Goal: Task Accomplishment & Management: Complete application form

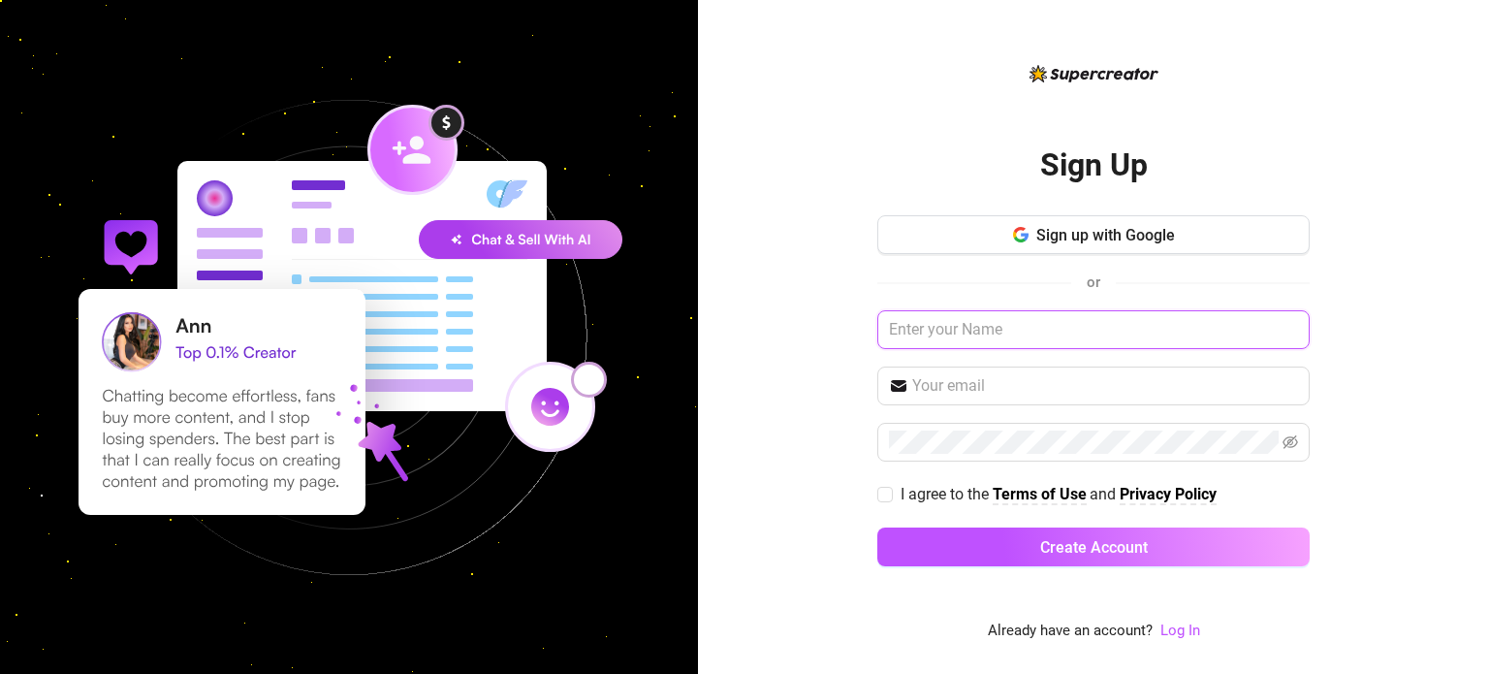
click at [1121, 333] on input "text" at bounding box center [1093, 329] width 432 height 39
type input "[EMAIL_ADDRESS][DOMAIN_NAME]"
drag, startPoint x: 1140, startPoint y: 332, endPoint x: 698, endPoint y: 354, distance: 442.5
click at [698, 354] on div "Sign Up Sign up with Google or [EMAIL_ADDRESS][DOMAIN_NAME] I agree to the Term…" at bounding box center [1093, 337] width 791 height 674
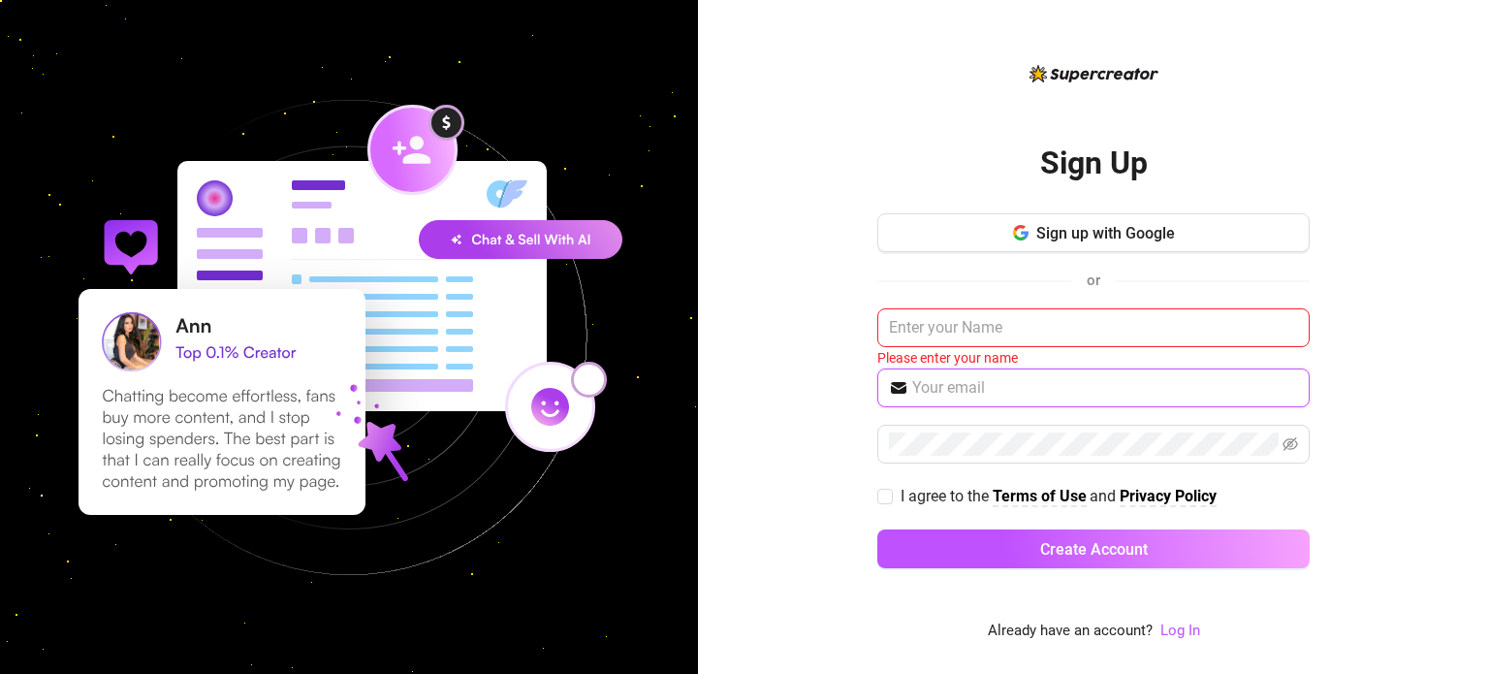
click at [981, 388] on input "text" at bounding box center [1105, 387] width 386 height 23
paste input "[EMAIL_ADDRESS][DOMAIN_NAME]"
type input "[EMAIL_ADDRESS][DOMAIN_NAME]"
click at [1061, 329] on input "text" at bounding box center [1093, 327] width 432 height 39
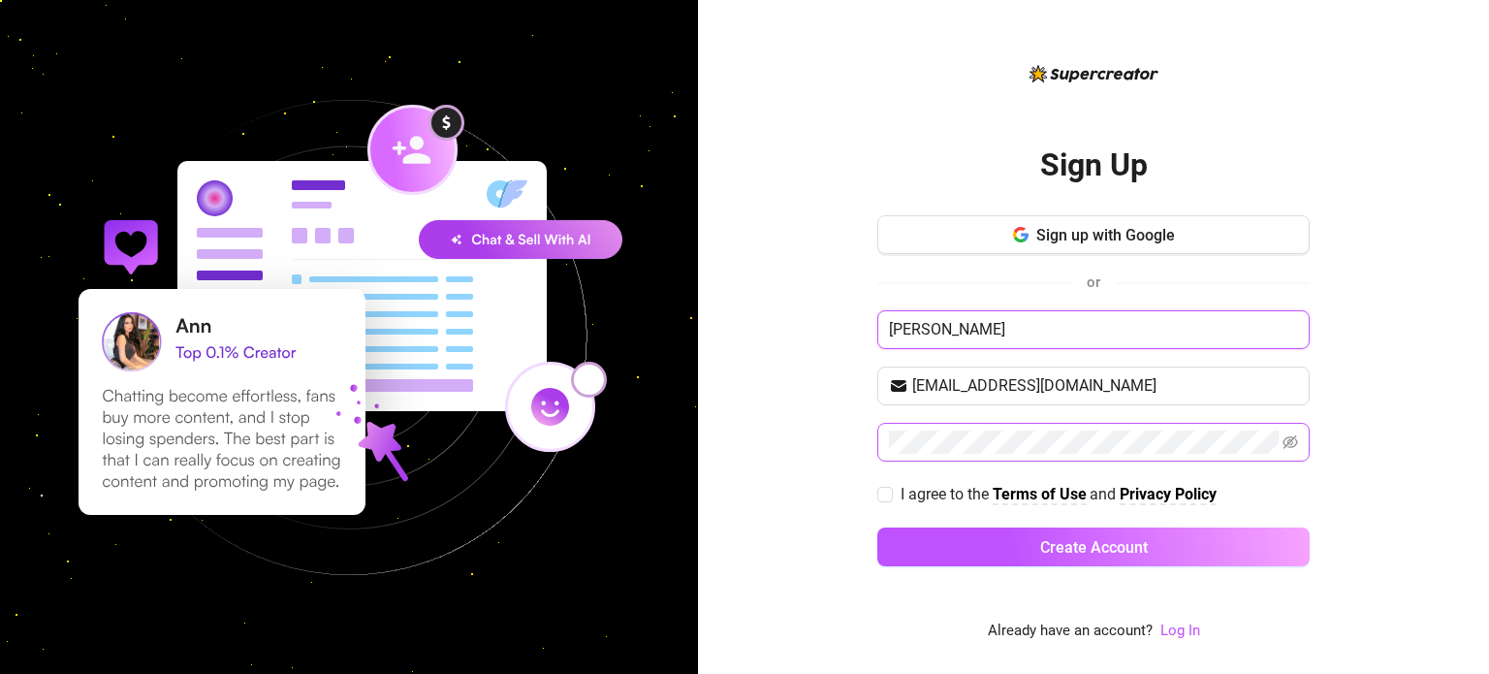
type input "[PERSON_NAME]"
drag, startPoint x: 892, startPoint y: 489, endPoint x: 903, endPoint y: 501, distance: 17.1
click at [893, 488] on span "I agree to the Terms of Use and Privacy Policy" at bounding box center [1059, 494] width 332 height 24
click at [891, 488] on input "I agree to the Terms of Use and Privacy Policy" at bounding box center [884, 494] width 14 height 14
checkbox input "true"
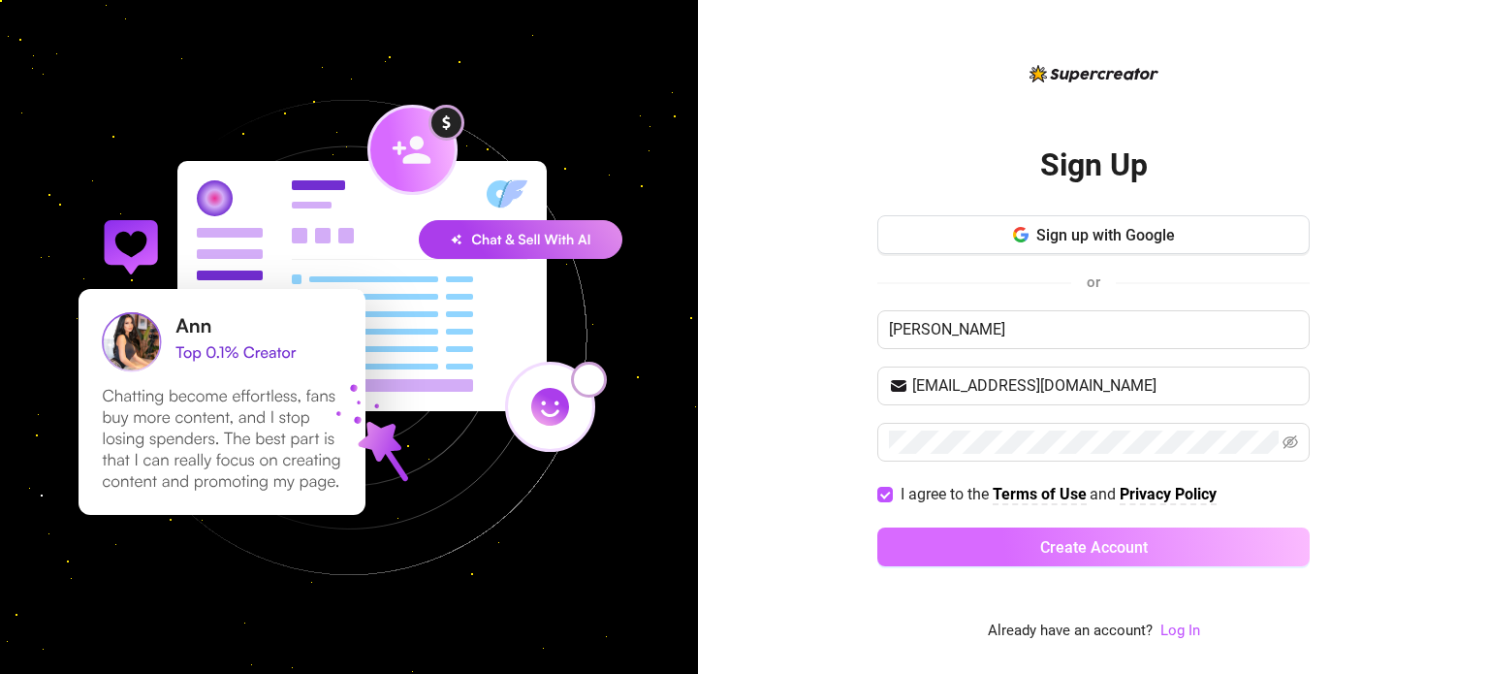
click at [994, 542] on button "Create Account" at bounding box center [1093, 546] width 432 height 39
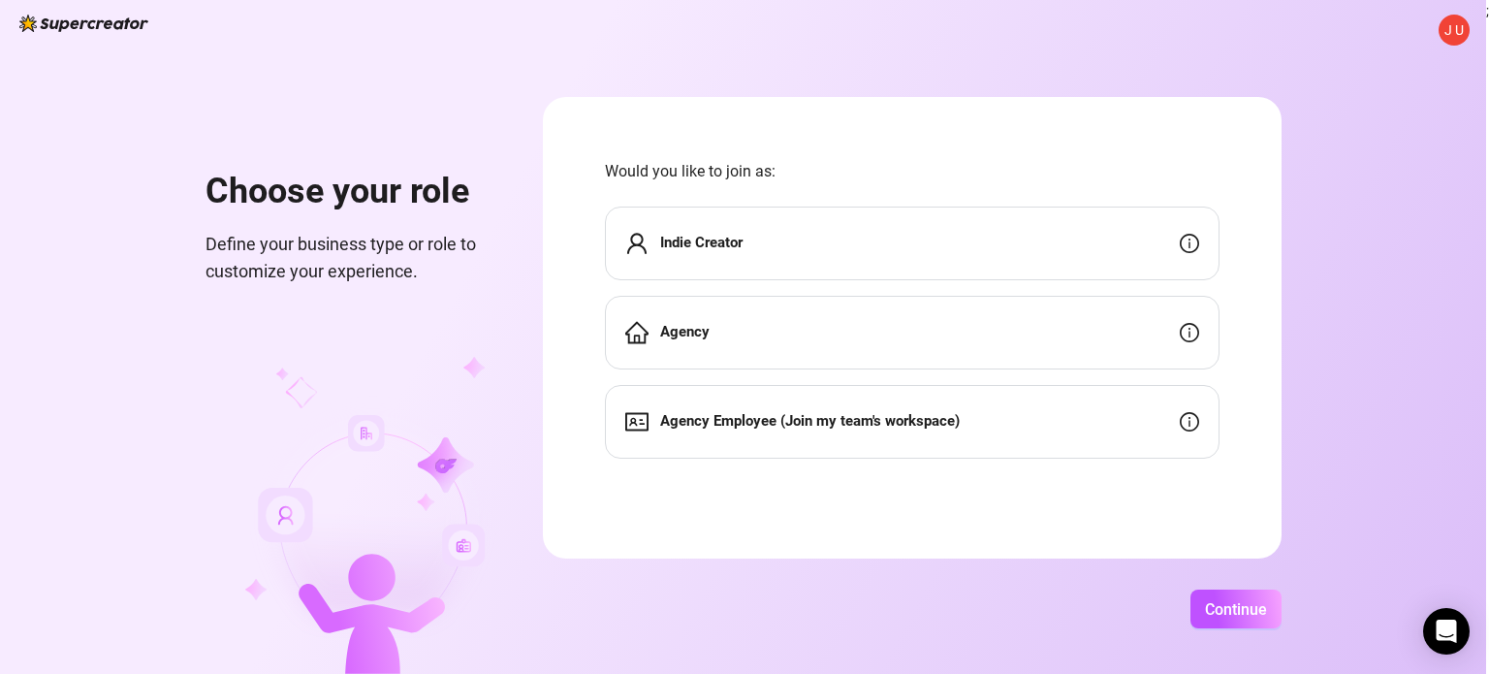
click at [734, 331] on div "Agency" at bounding box center [912, 333] width 615 height 74
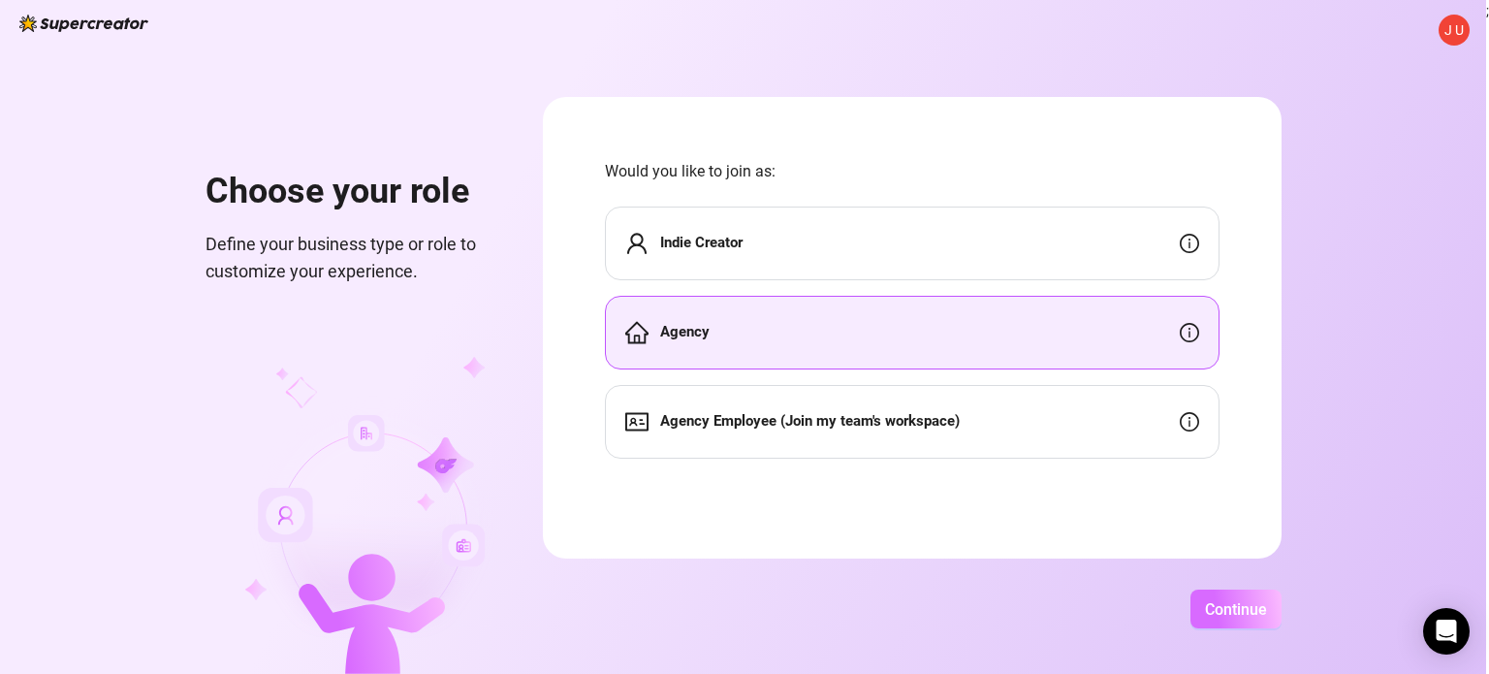
click at [1244, 605] on span "Continue" at bounding box center [1236, 609] width 62 height 18
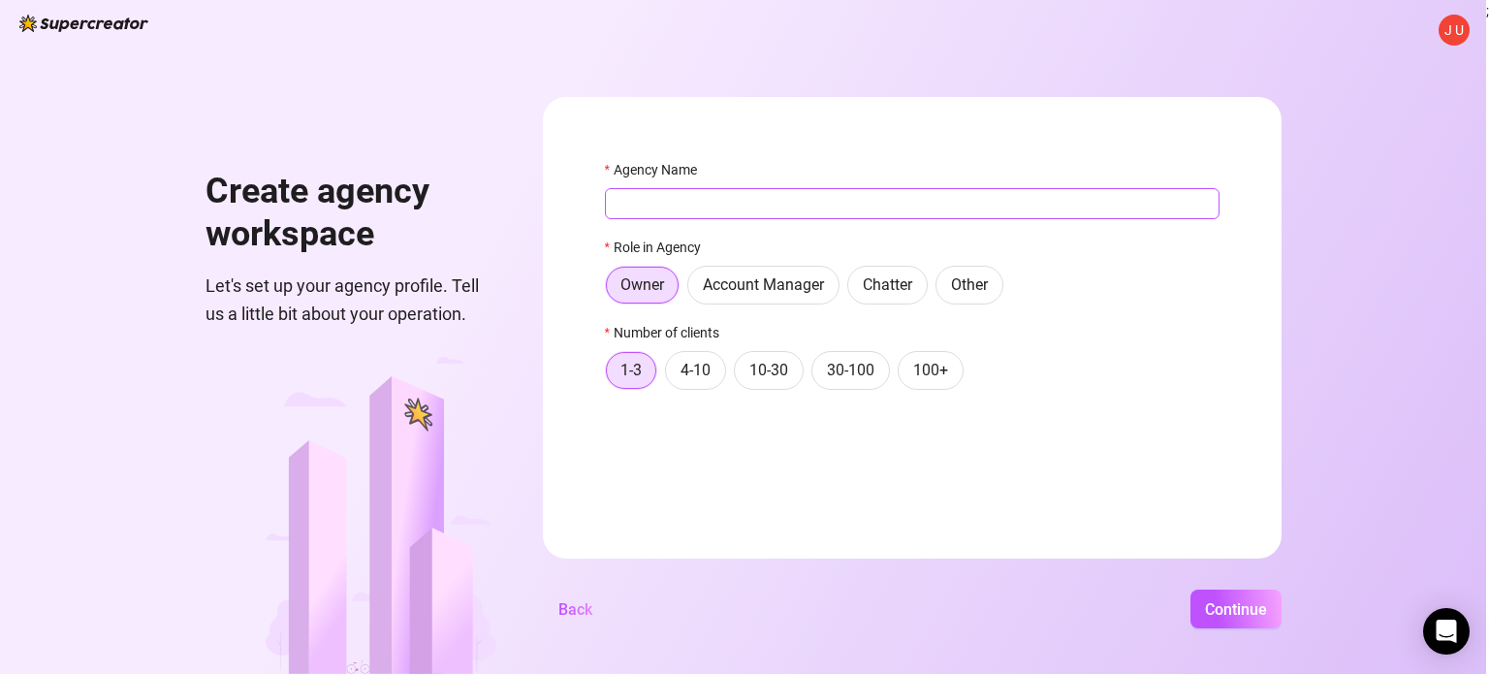
click at [647, 200] on input "Agency Name" at bounding box center [912, 203] width 615 height 31
type input "[PERSON_NAME]"
click at [686, 368] on span "4-10" at bounding box center [695, 370] width 30 height 18
click at [671, 375] on input "4-10" at bounding box center [671, 375] width 0 height 0
click at [1229, 609] on span "Continue" at bounding box center [1236, 609] width 62 height 18
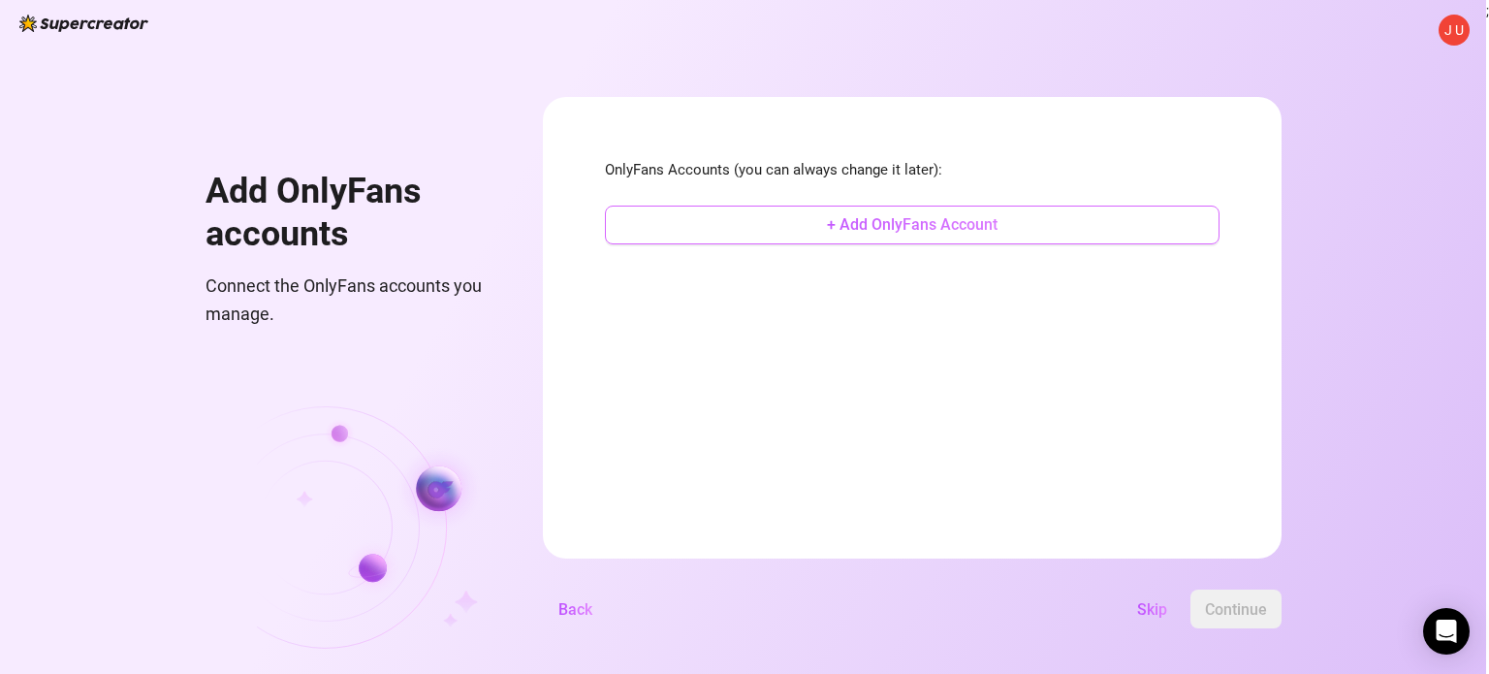
click at [934, 225] on span "+ Add OnlyFans Account" at bounding box center [912, 224] width 171 height 18
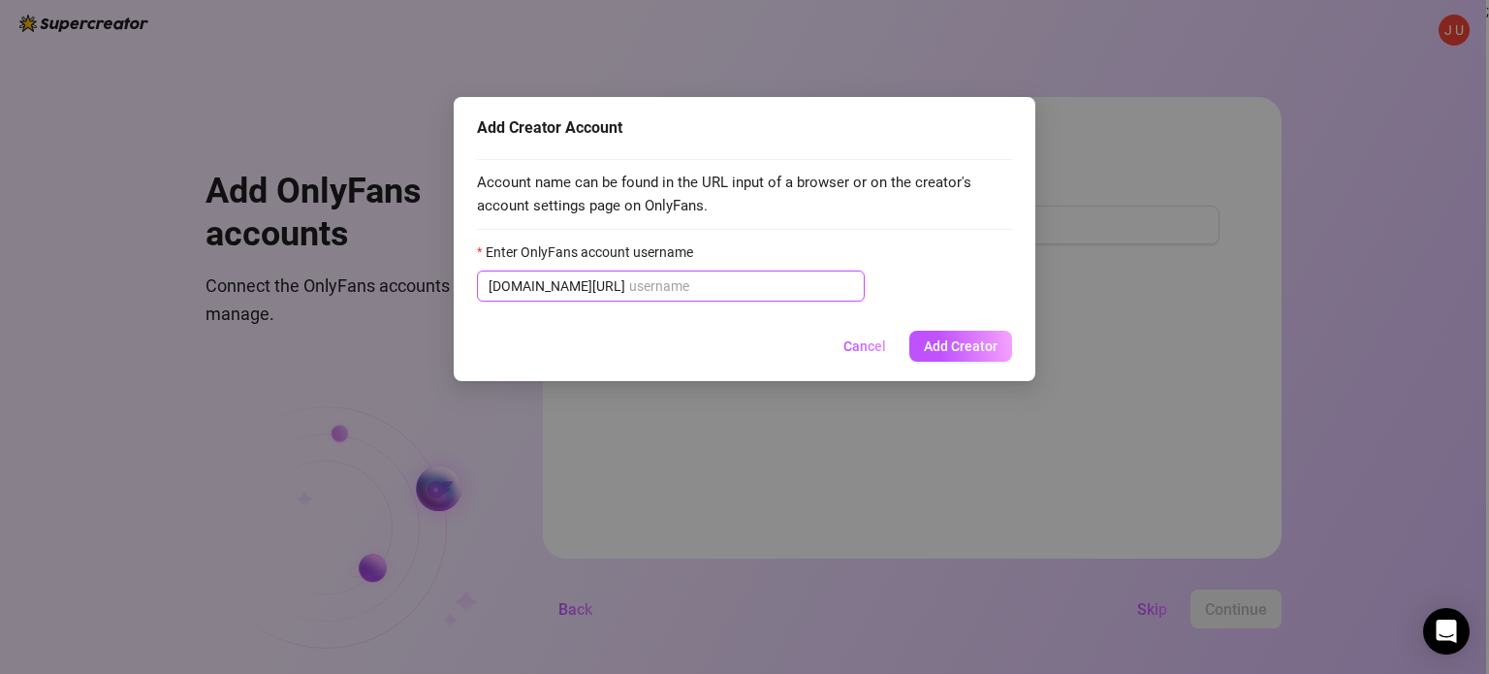
click at [706, 286] on input "Enter OnlyFans account username" at bounding box center [741, 285] width 224 height 21
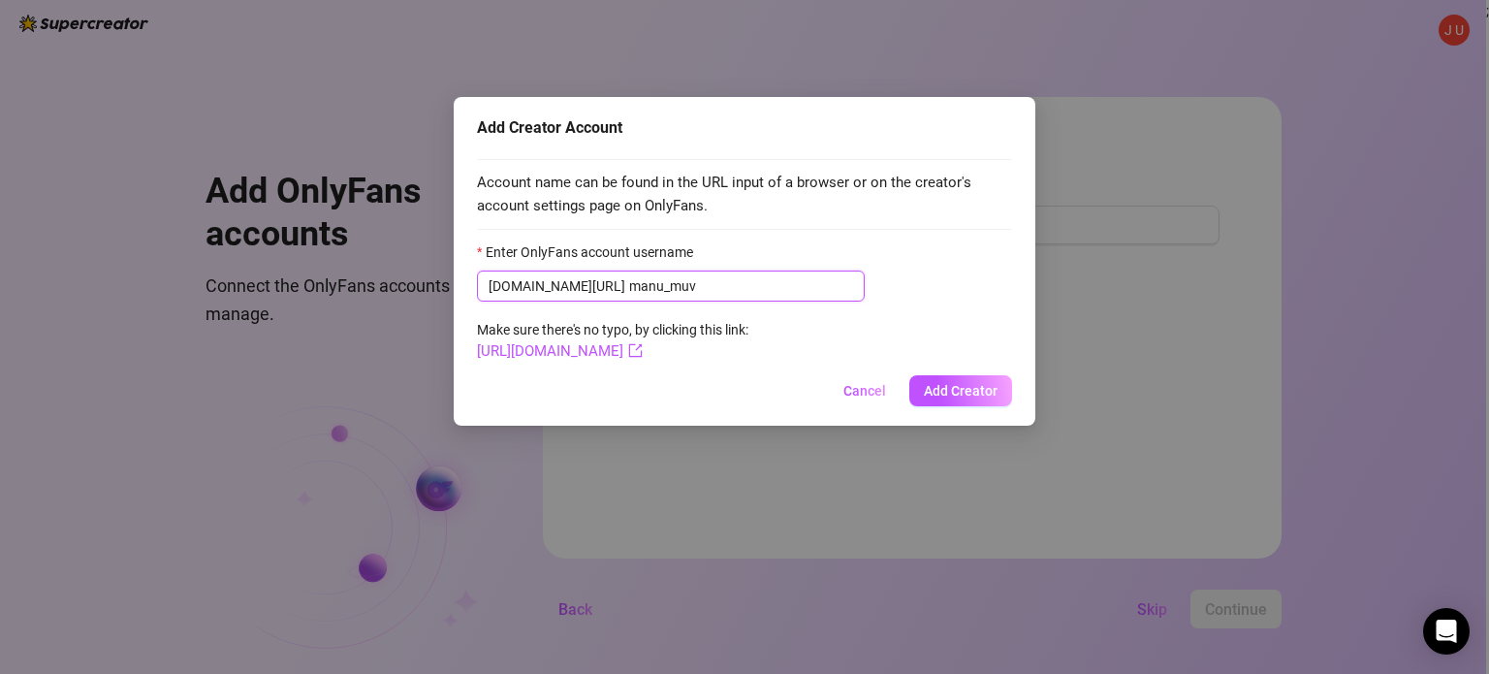
type input "manu_muv"
click at [579, 284] on span "[DOMAIN_NAME][URL] manu_muv" at bounding box center [671, 285] width 388 height 31
click at [629, 286] on input "manu_muv" at bounding box center [741, 285] width 224 height 21
click at [967, 383] on span "Add Creator" at bounding box center [961, 391] width 74 height 16
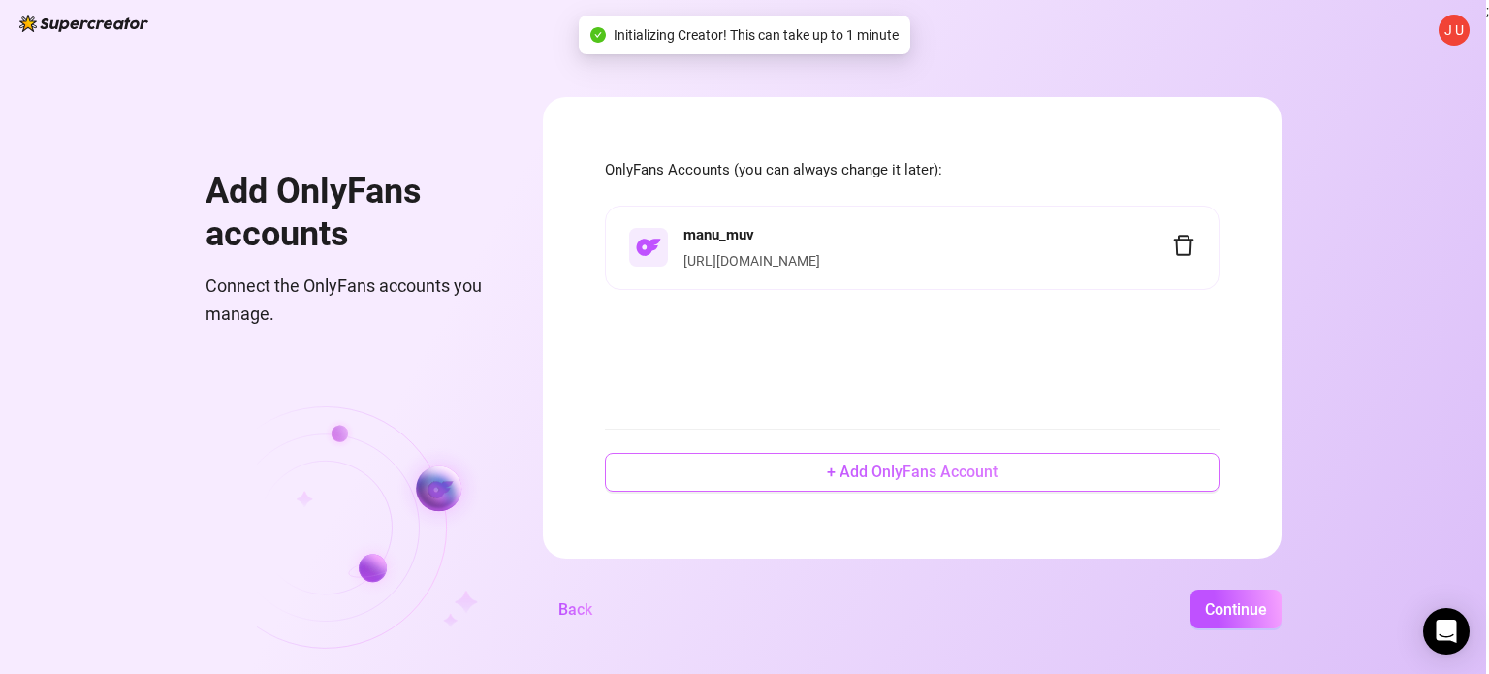
click at [887, 469] on span "+ Add OnlyFans Account" at bounding box center [912, 471] width 171 height 18
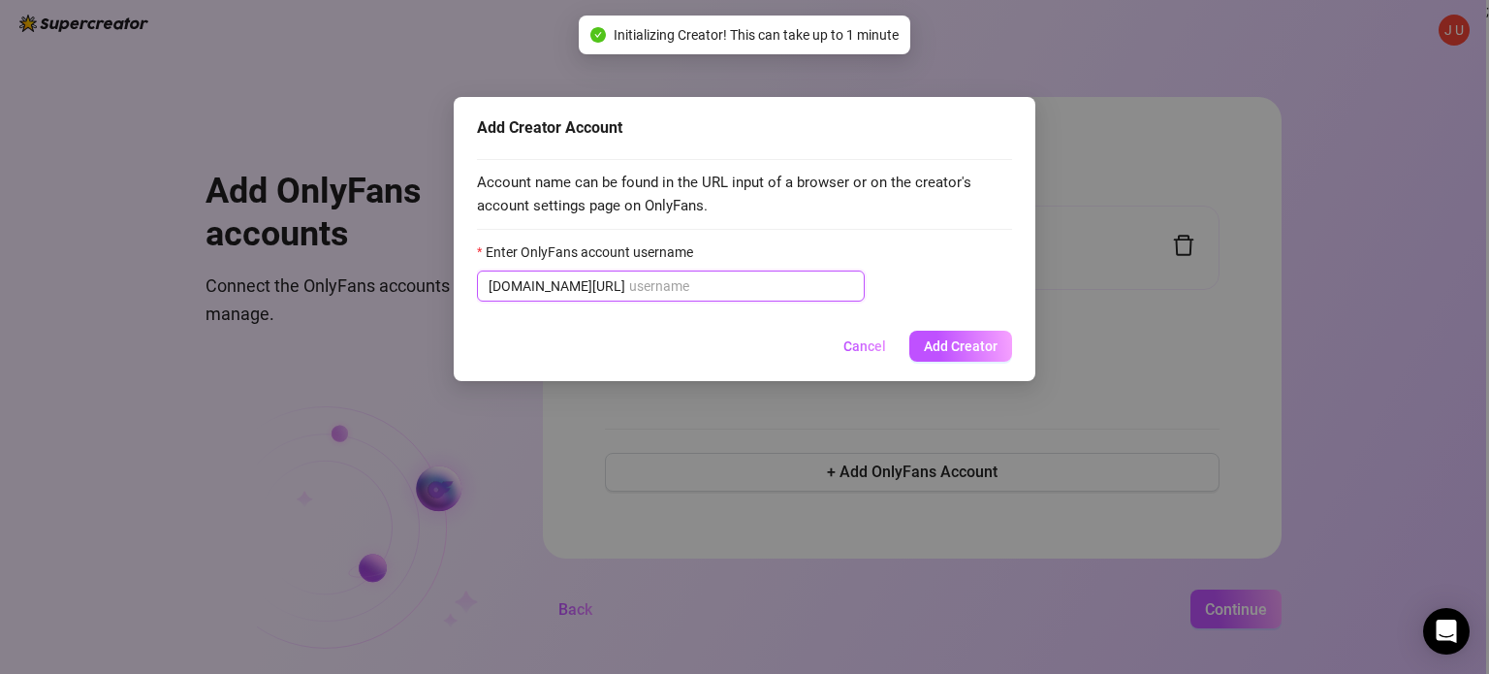
click at [663, 282] on input "Enter OnlyFans account username" at bounding box center [741, 285] width 224 height 21
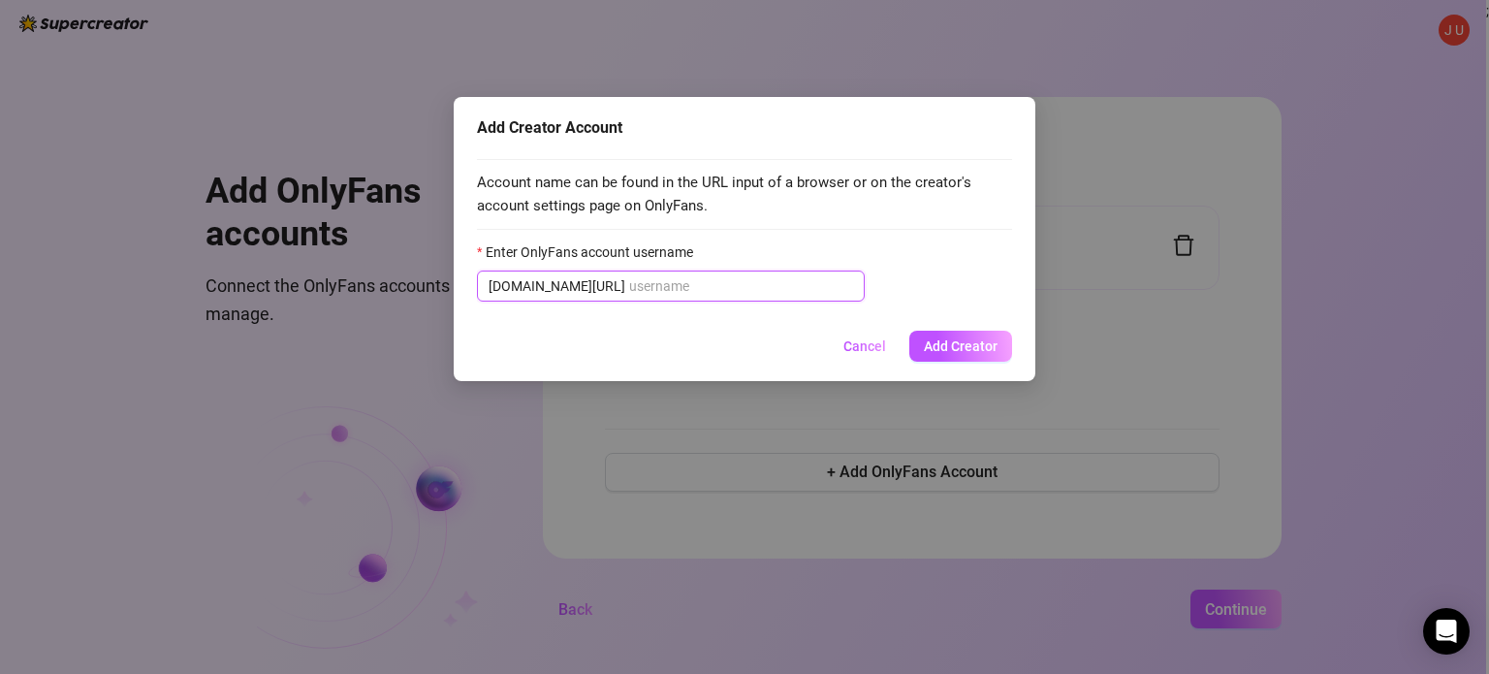
click at [661, 282] on input "Enter OnlyFans account username" at bounding box center [741, 285] width 224 height 21
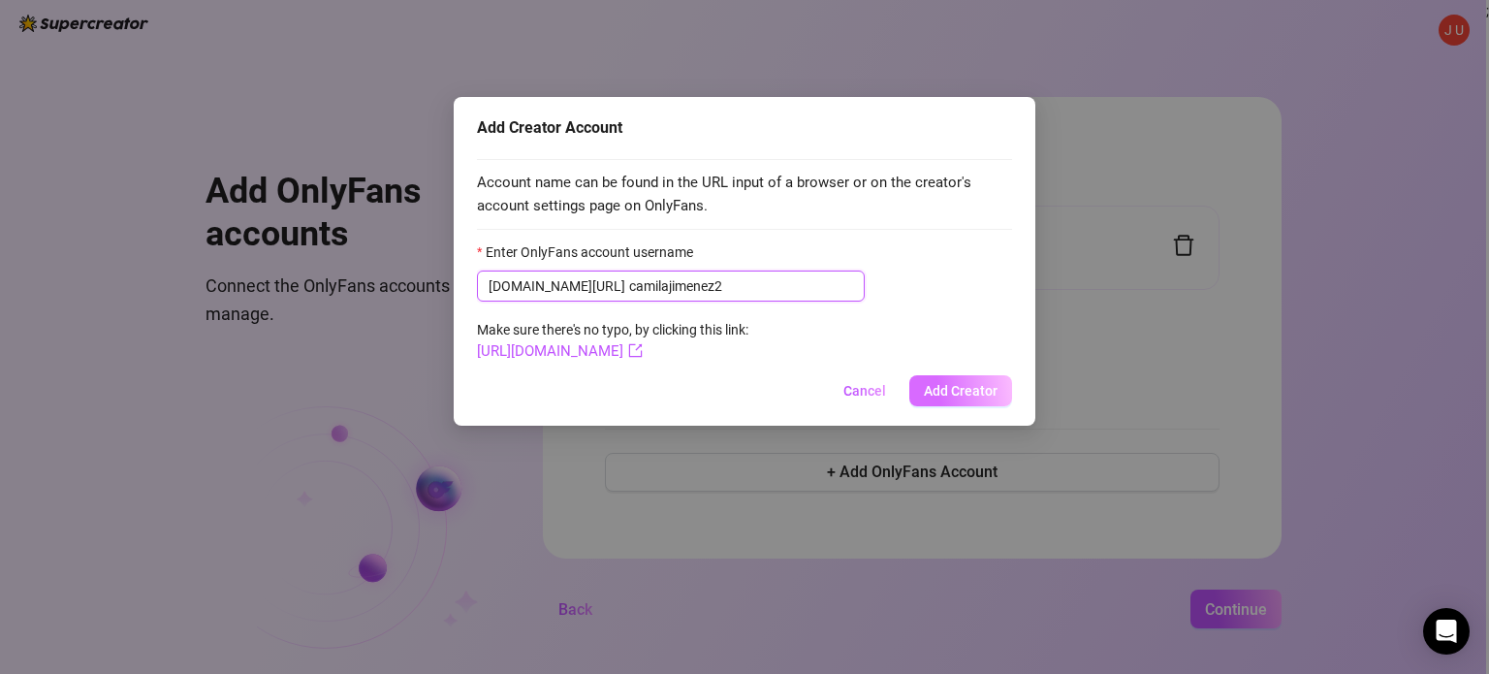
type input "camilajimenez2"
click at [977, 387] on span "Add Creator" at bounding box center [961, 391] width 74 height 16
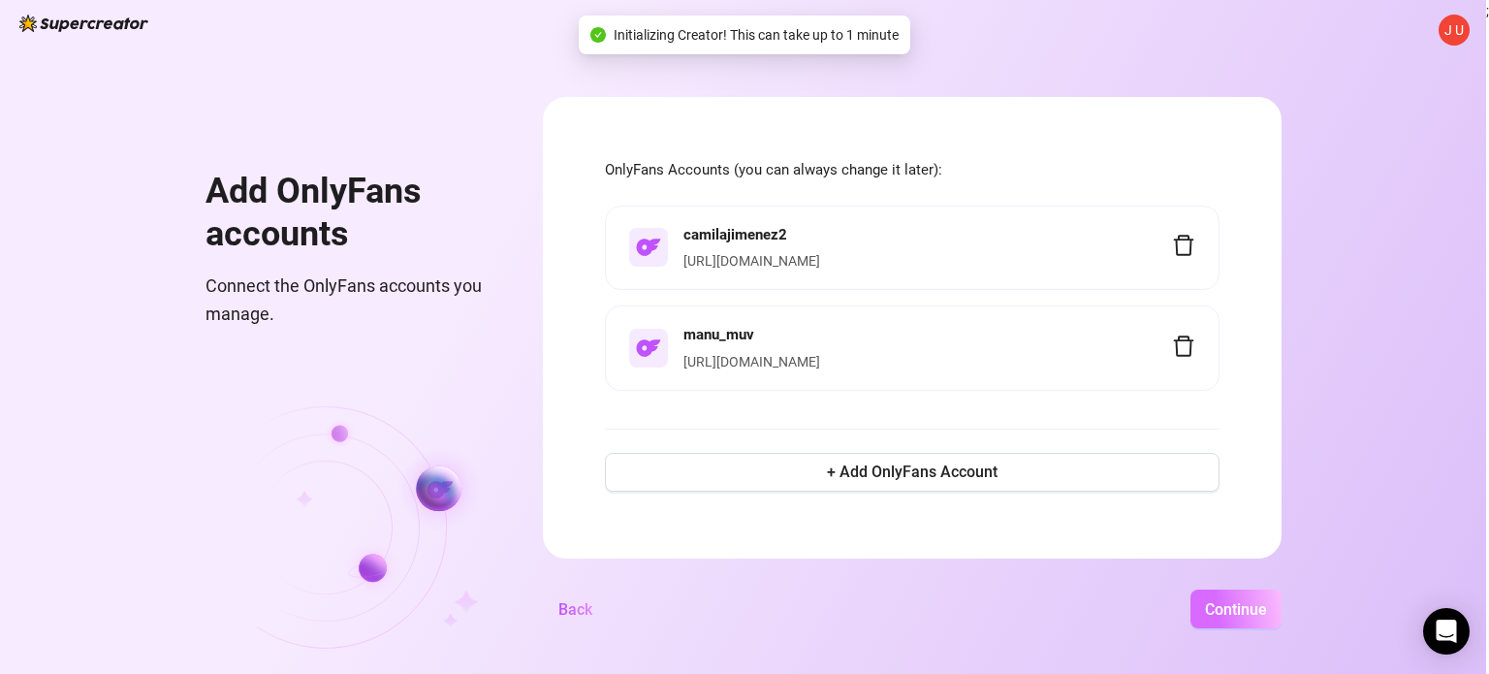
click at [1227, 606] on span "Continue" at bounding box center [1236, 609] width 62 height 18
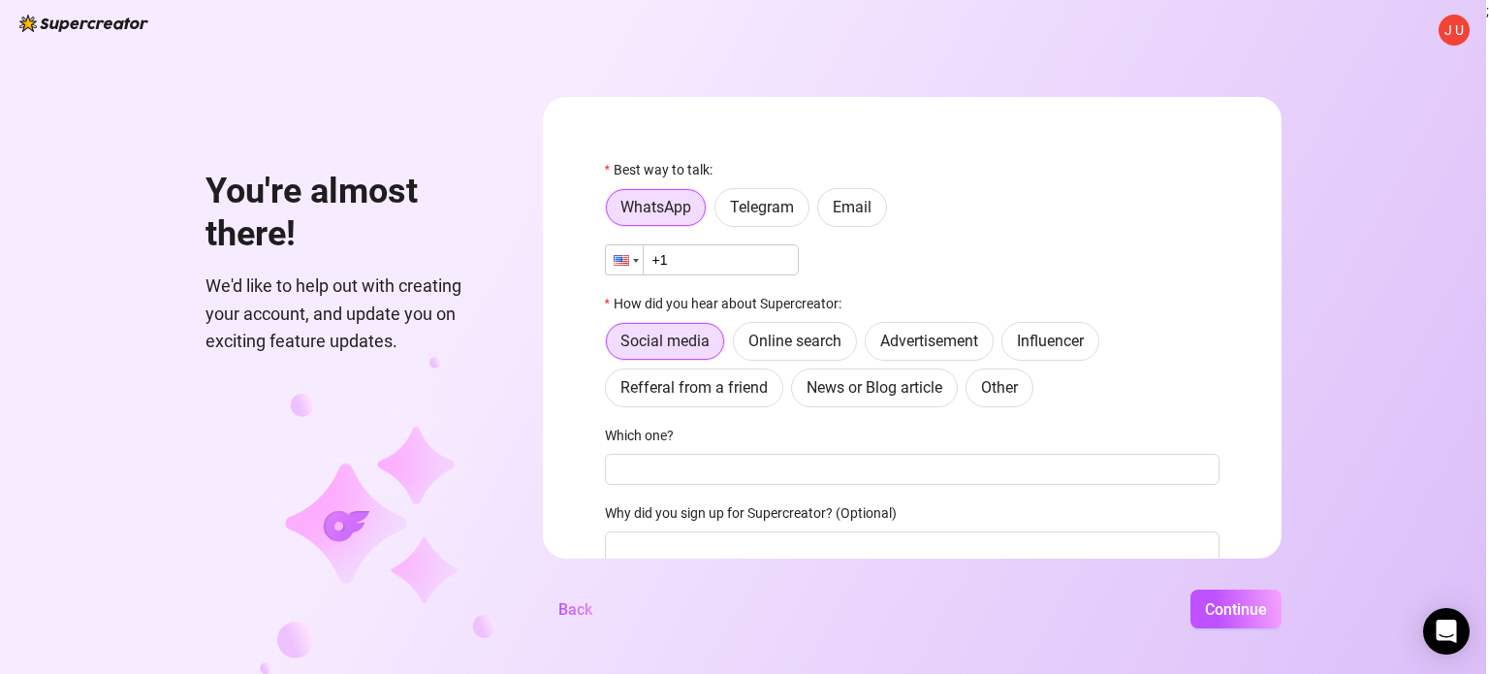
click at [631, 253] on div at bounding box center [624, 259] width 37 height 29
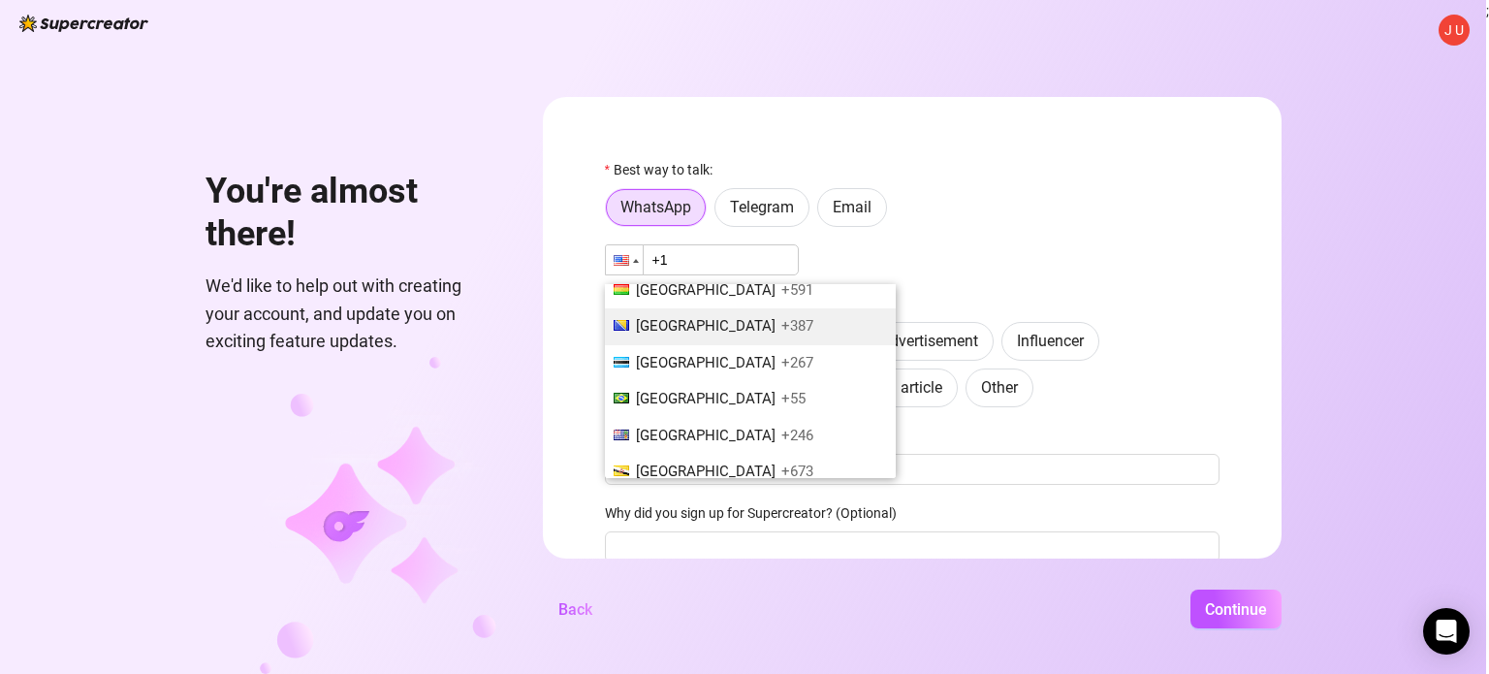
scroll to position [1533, 0]
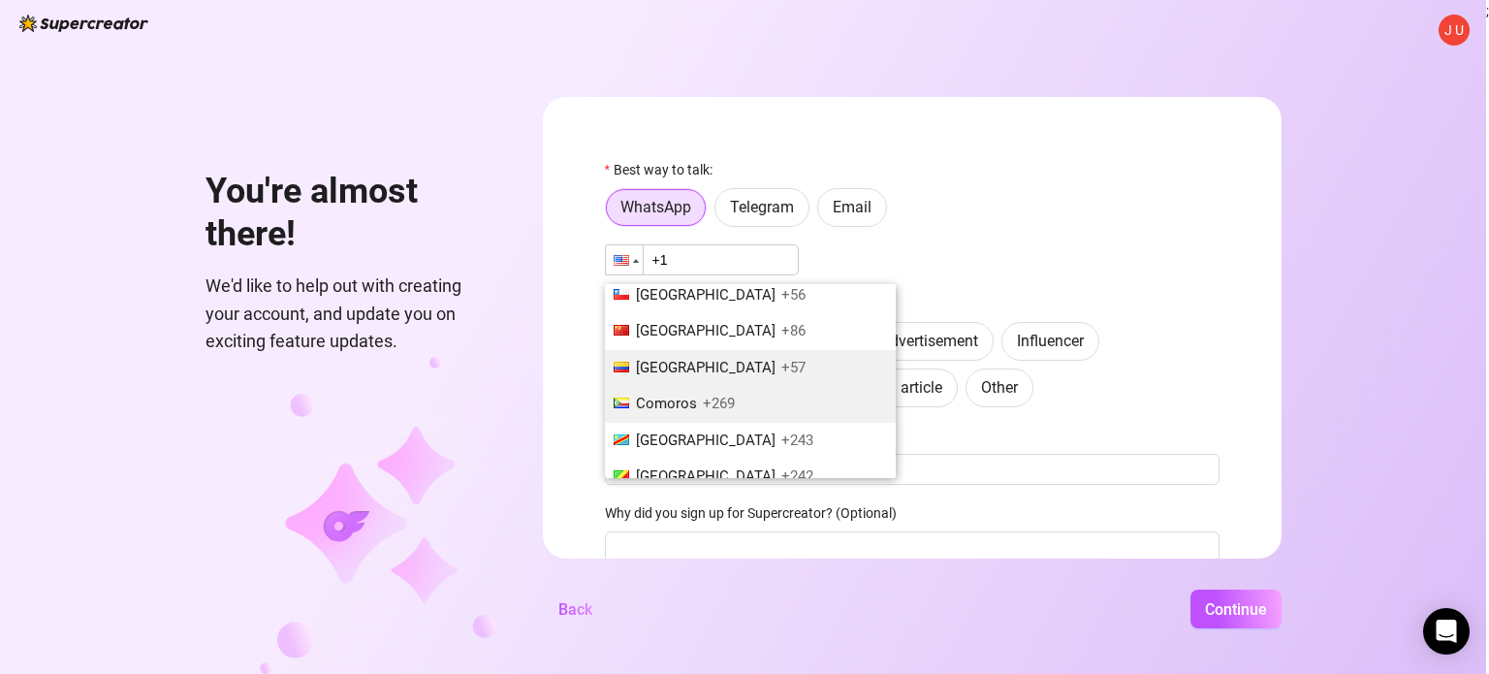
click at [691, 359] on span "[GEOGRAPHIC_DATA]" at bounding box center [706, 367] width 140 height 17
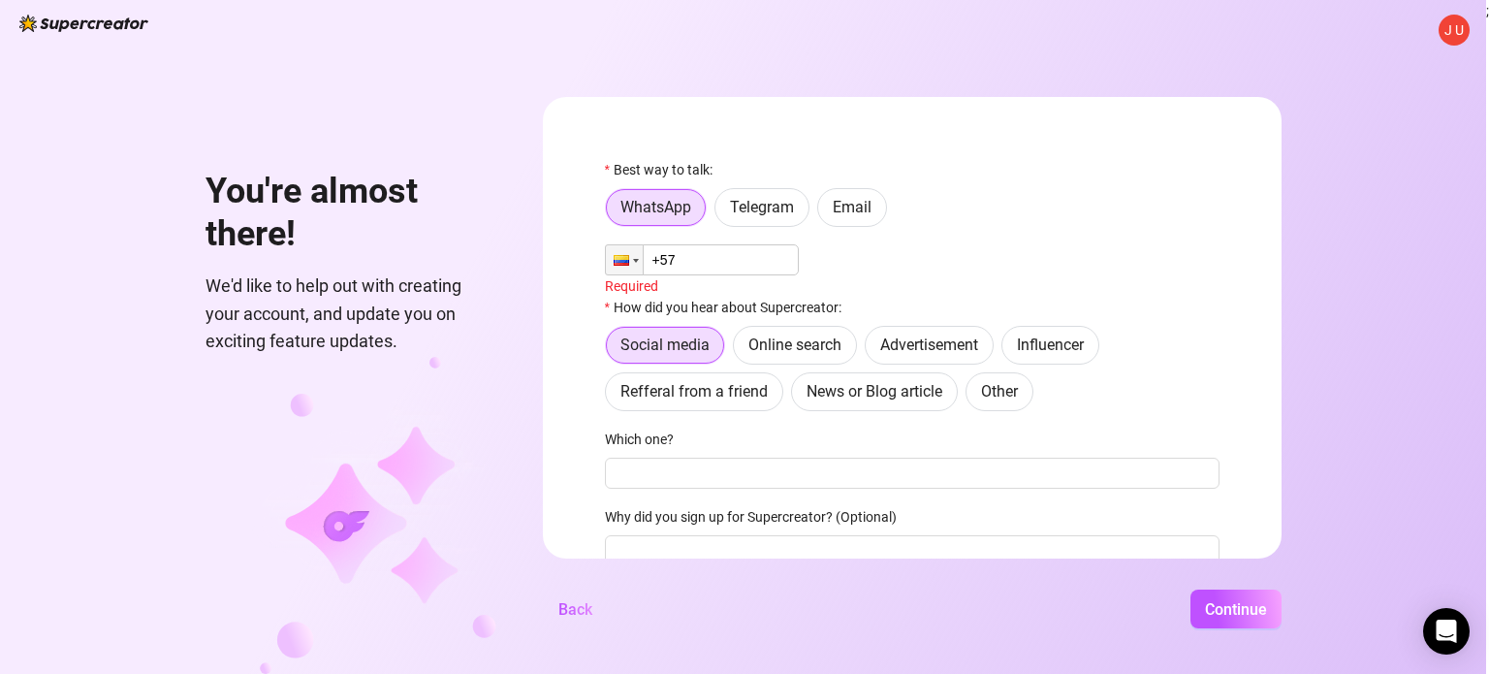
click at [694, 261] on input "+57" at bounding box center [702, 259] width 194 height 31
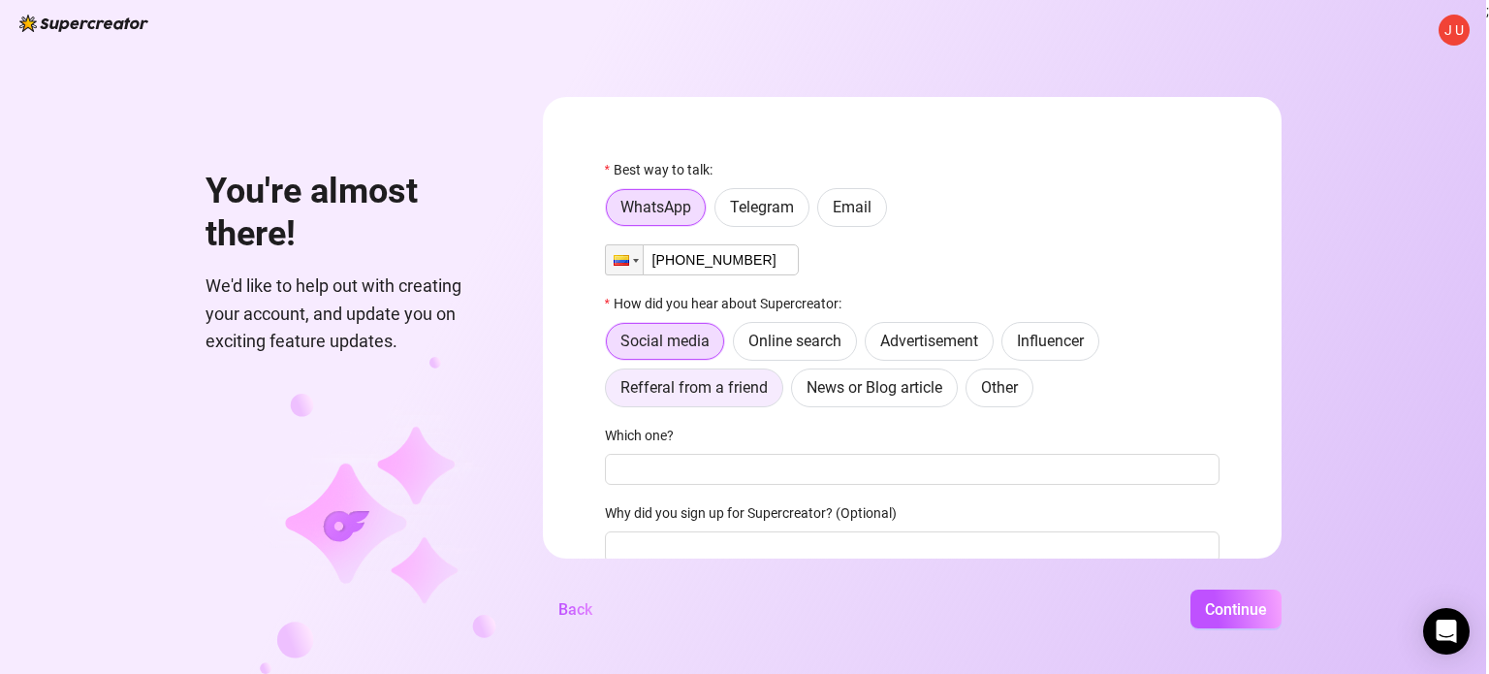
type input "[PHONE_NUMBER]"
click at [710, 386] on span "Refferal from a friend" at bounding box center [693, 387] width 147 height 18
click at [611, 393] on input "Refferal from a friend" at bounding box center [611, 393] width 0 height 0
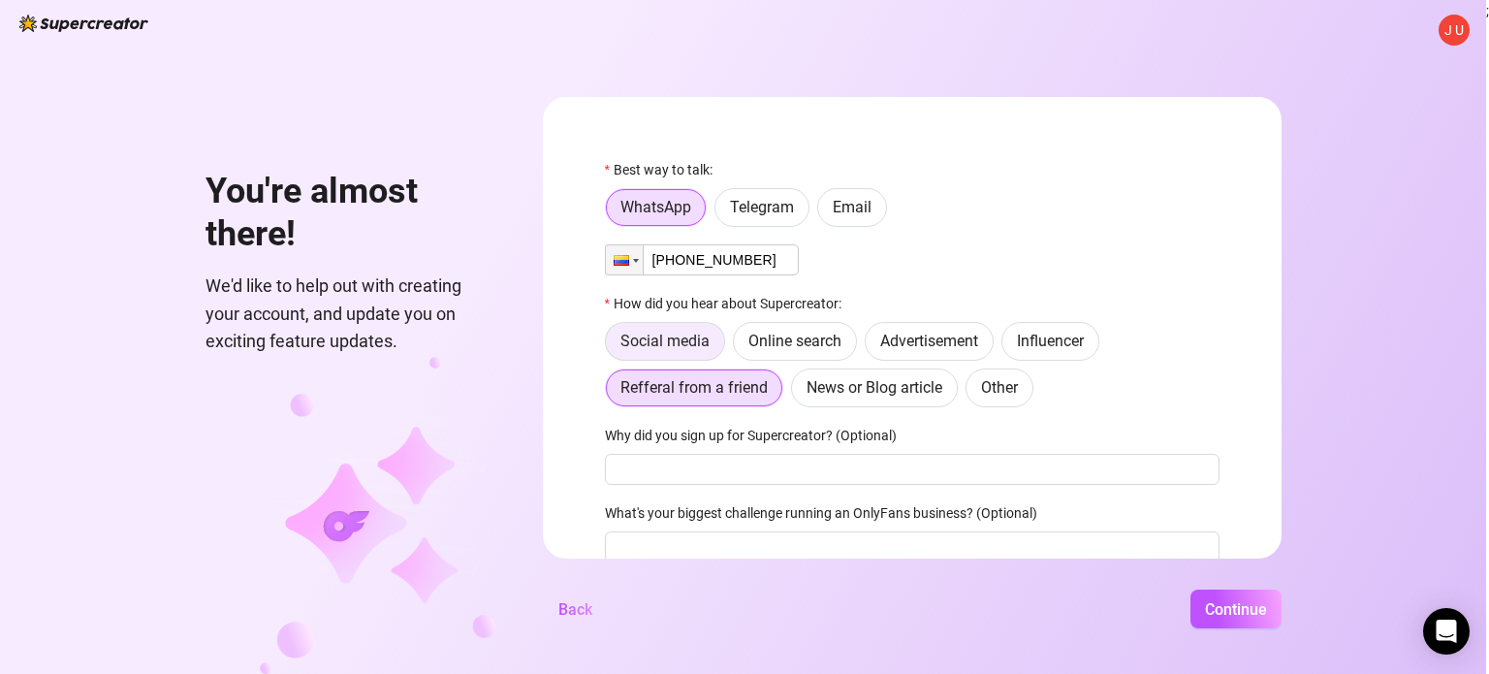
click at [665, 341] on span "Social media" at bounding box center [664, 341] width 89 height 18
click at [611, 346] on input "Social media" at bounding box center [611, 346] width 0 height 0
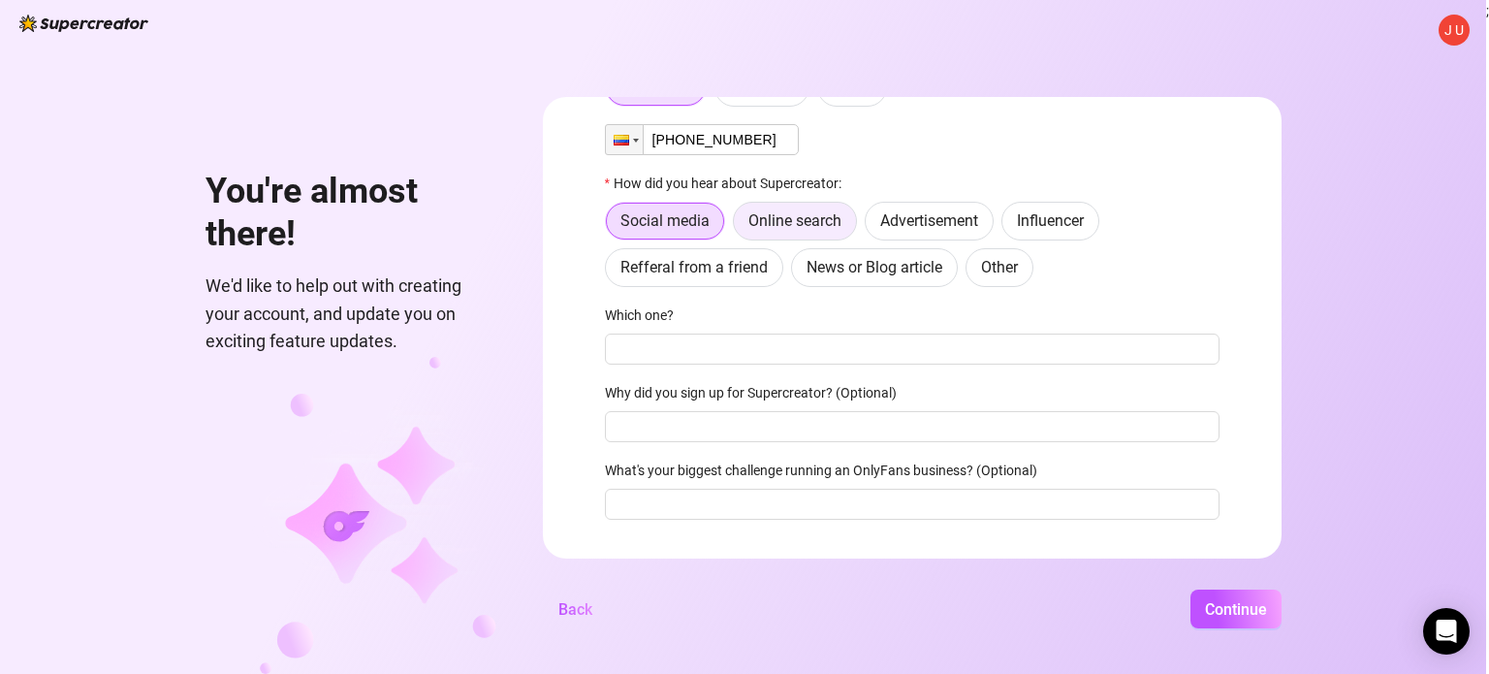
scroll to position [161, 0]
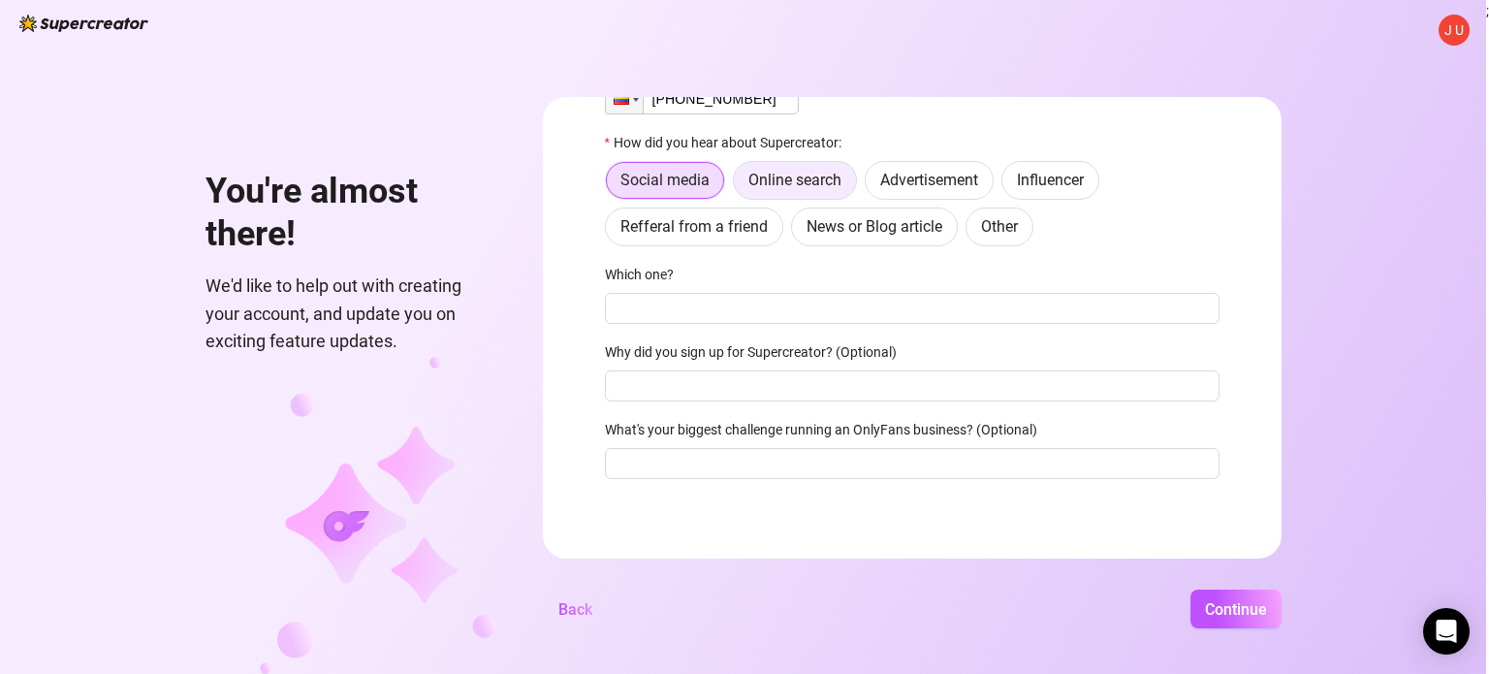
click at [807, 173] on span "Online search" at bounding box center [794, 180] width 93 height 18
click at [739, 185] on input "Online search" at bounding box center [739, 185] width 0 height 0
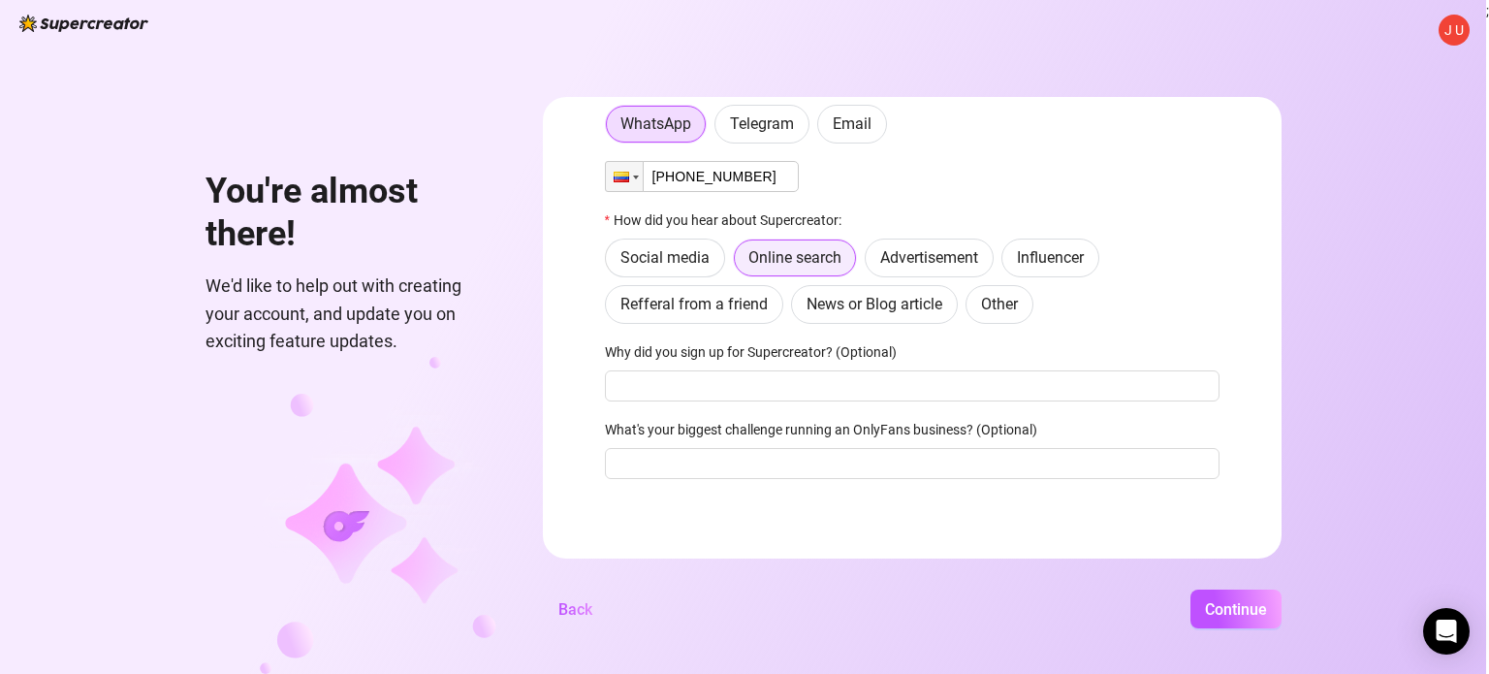
scroll to position [83, 0]
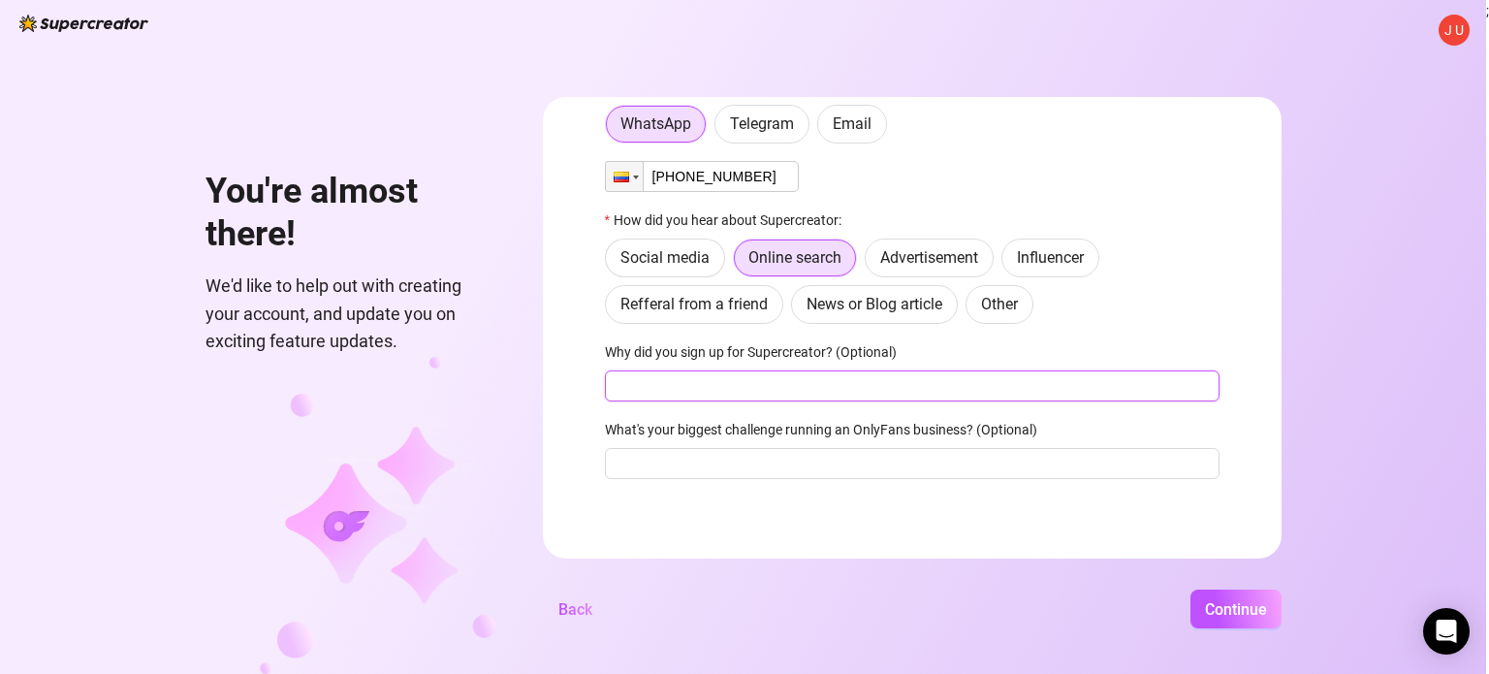
click at [822, 375] on input "Why did you sign up for Supercreator? (Optional)" at bounding box center [912, 385] width 615 height 31
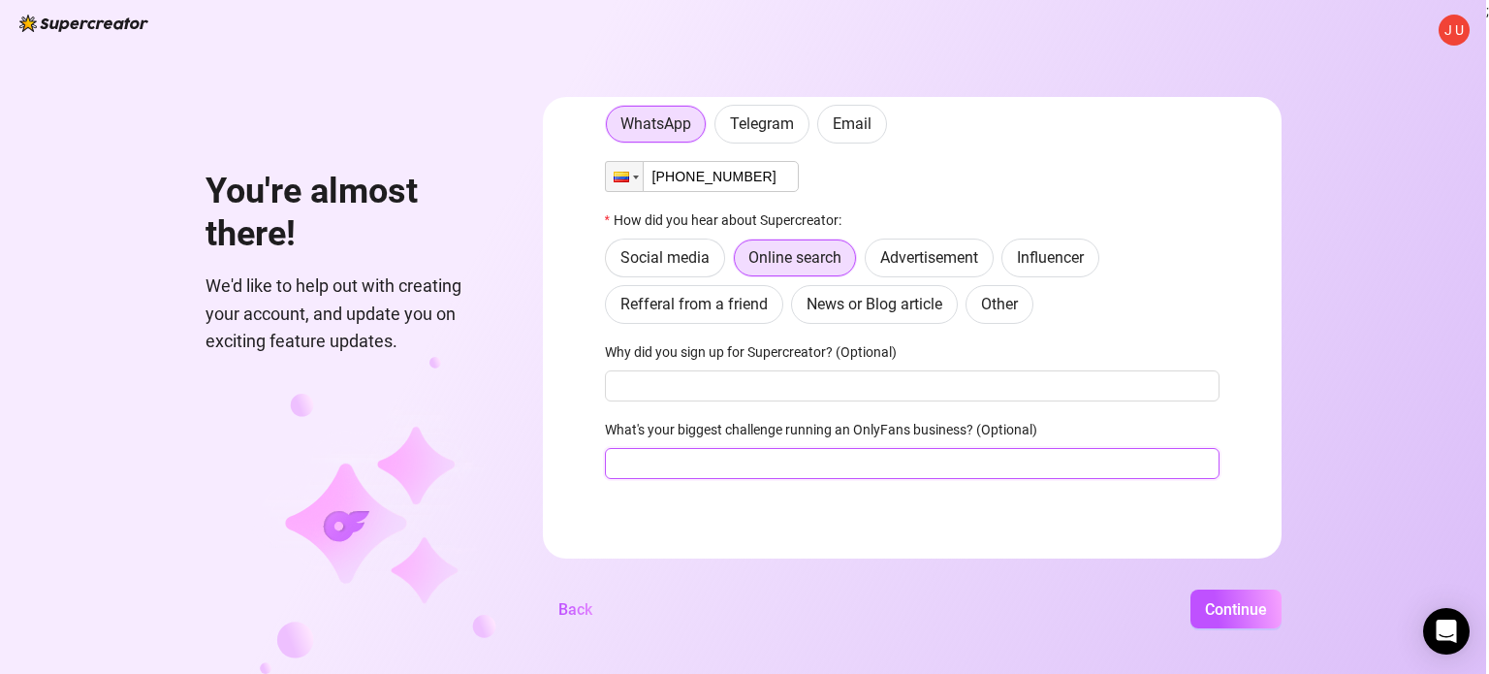
click at [775, 464] on input "What's your biggest challenge running an OnlyFans business? (Optional)" at bounding box center [912, 463] width 615 height 31
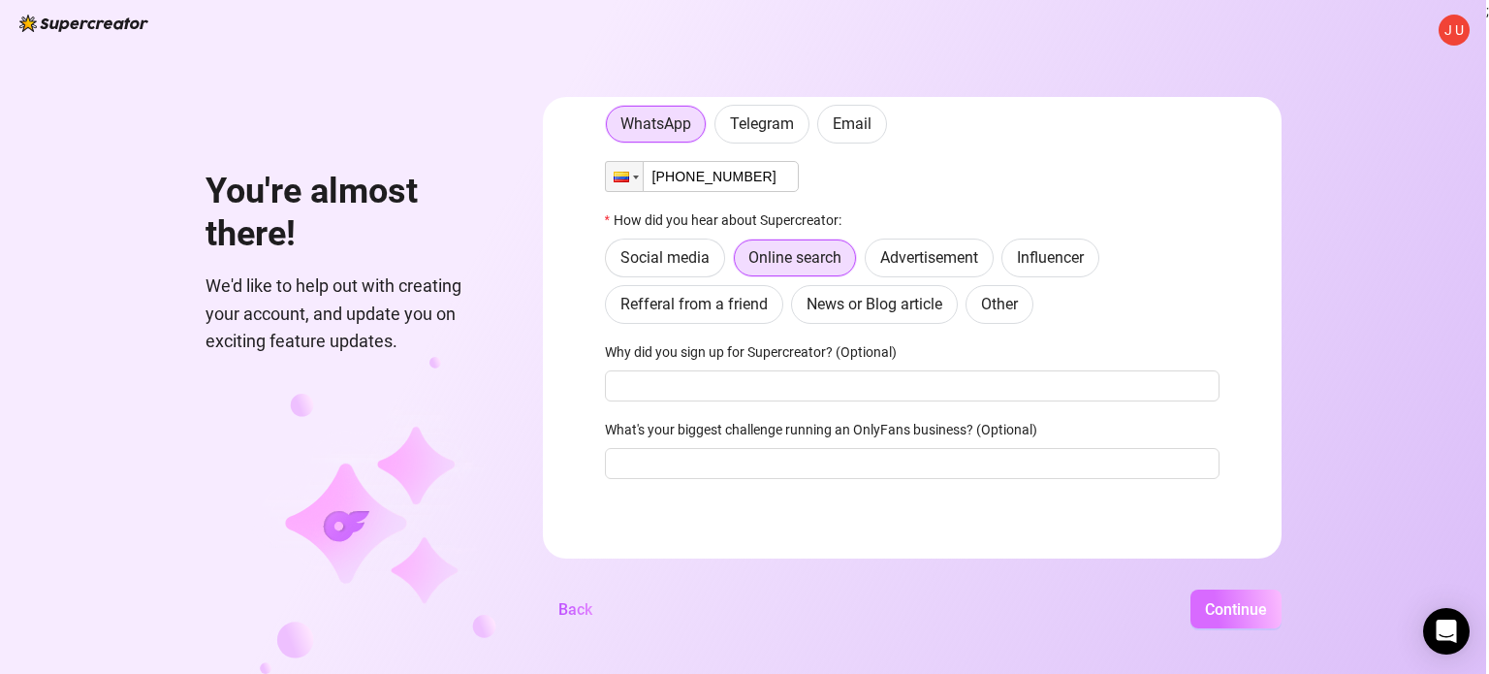
click at [1235, 609] on span "Continue" at bounding box center [1236, 609] width 62 height 18
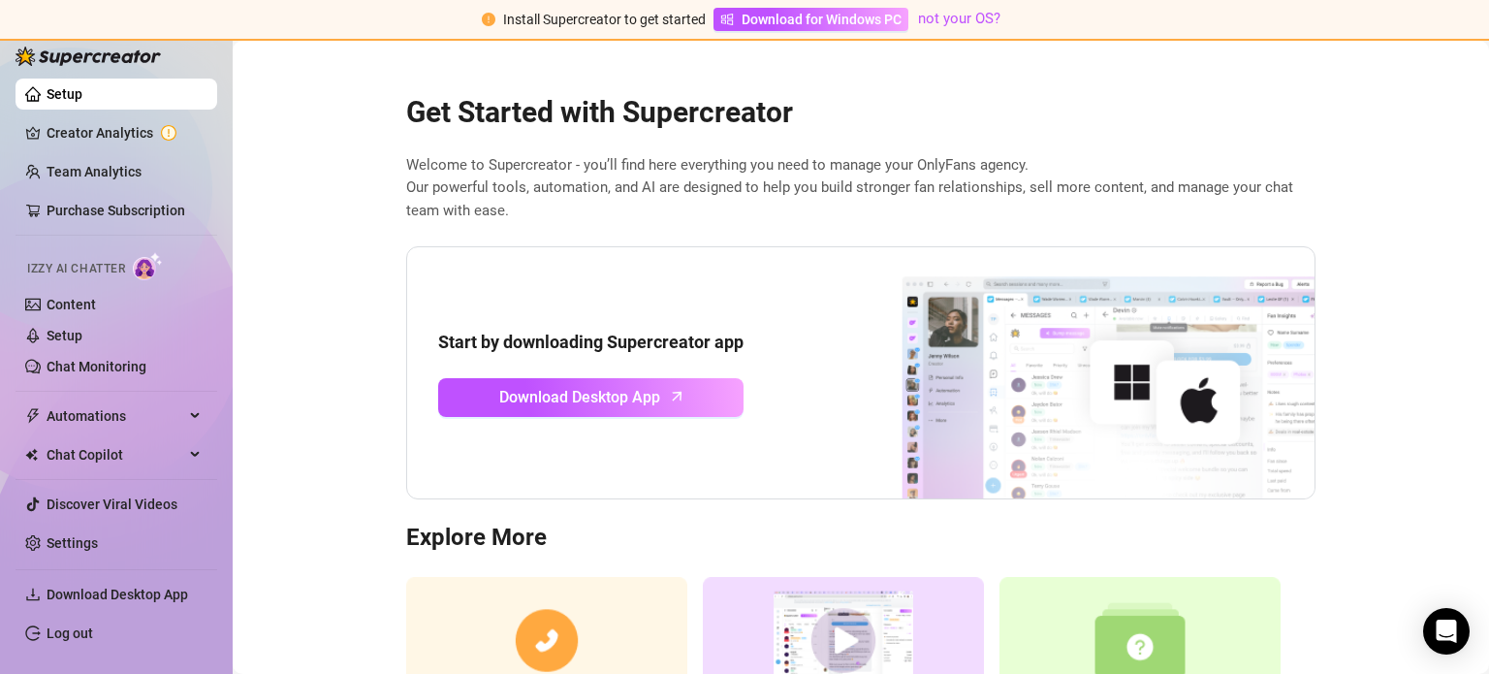
scroll to position [10, 0]
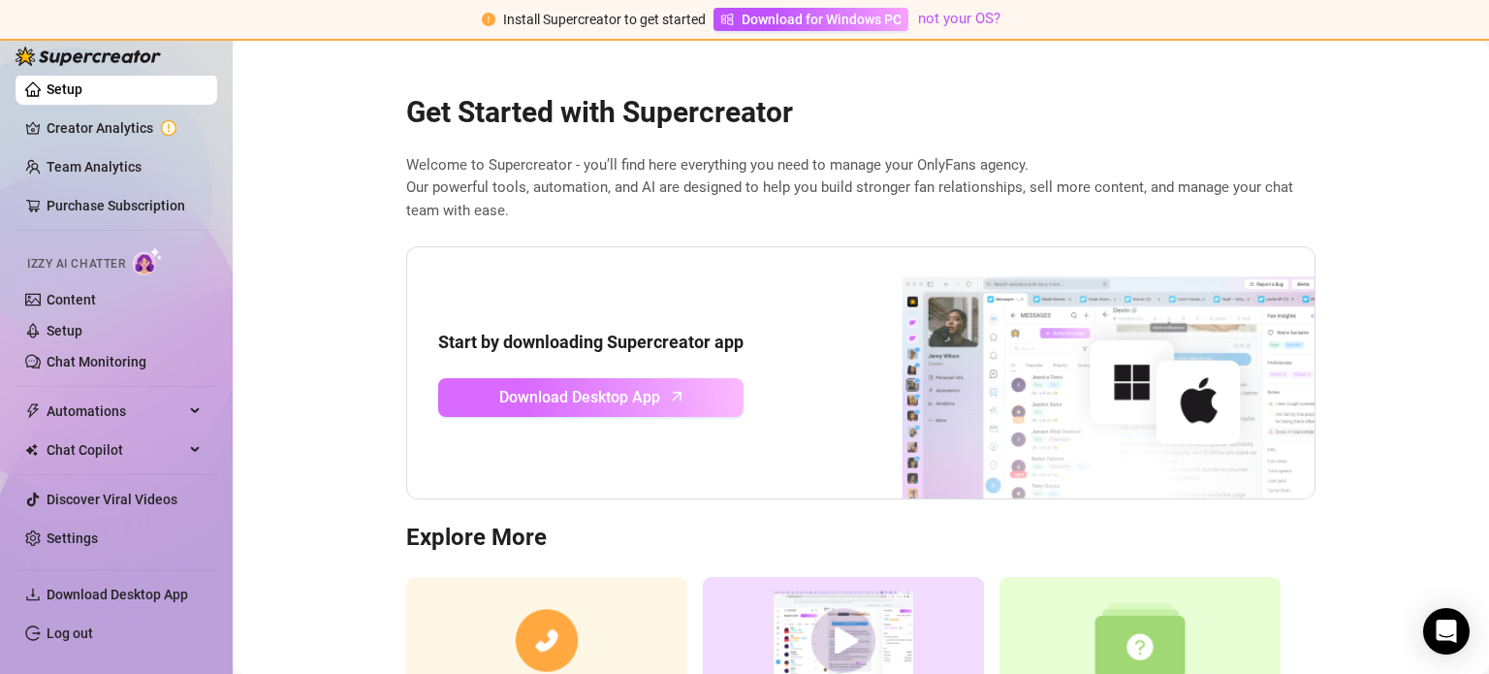
click at [584, 402] on span "Download Desktop App" at bounding box center [579, 397] width 161 height 24
